Goal: Task Accomplishment & Management: Use online tool/utility

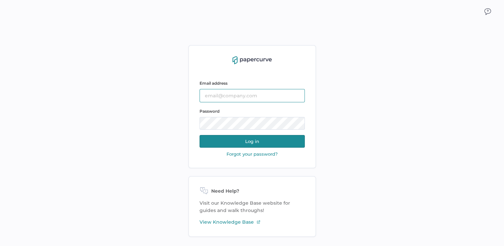
type input "[PERSON_NAME][EMAIL_ADDRESS][PERSON_NAME][DOMAIN_NAME]"
click at [263, 147] on button "Log in" at bounding box center [251, 141] width 105 height 13
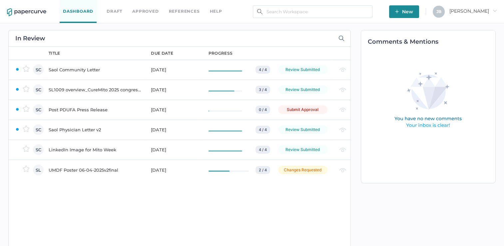
click at [57, 109] on div "Post PDUFA Press Release" at bounding box center [96, 110] width 94 height 8
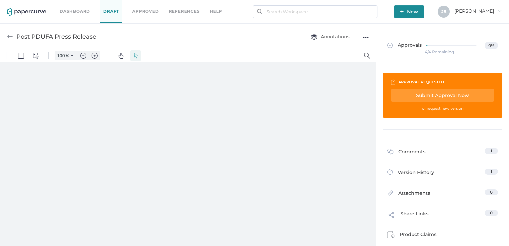
type input "111"
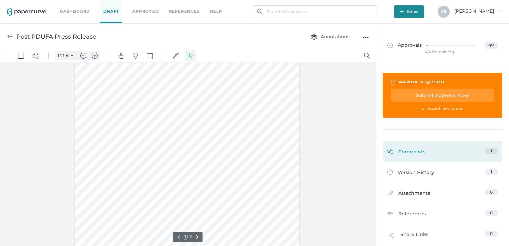
click at [485, 148] on div "1" at bounding box center [491, 151] width 13 height 6
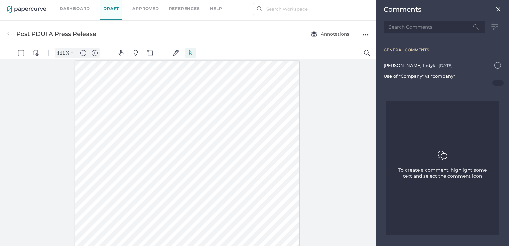
click at [330, 116] on div at bounding box center [188, 152] width 376 height 187
click at [500, 8] on img at bounding box center [498, 9] width 5 height 5
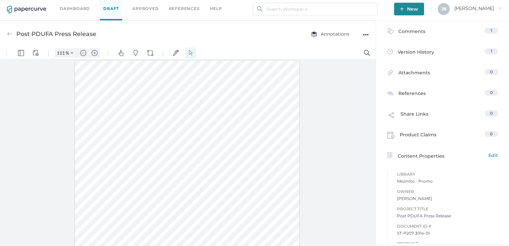
click at [20, 33] on div "Post PDUFA Press Release" at bounding box center [56, 34] width 80 height 13
click at [65, 8] on link "Dashboard" at bounding box center [75, 8] width 30 height 7
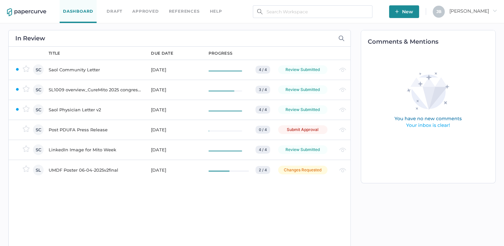
click at [64, 72] on div "Saol Community Letter" at bounding box center [96, 70] width 94 height 8
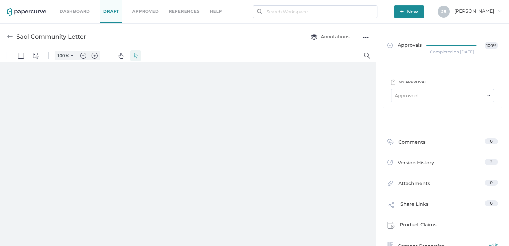
type input "111"
